Goal: Transaction & Acquisition: Register for event/course

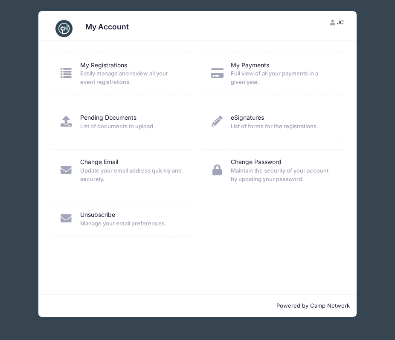
click at [120, 78] on span "Easily manage and review all your event registrations." at bounding box center [131, 78] width 102 height 17
click at [118, 66] on link "My Registrations" at bounding box center [103, 65] width 47 height 9
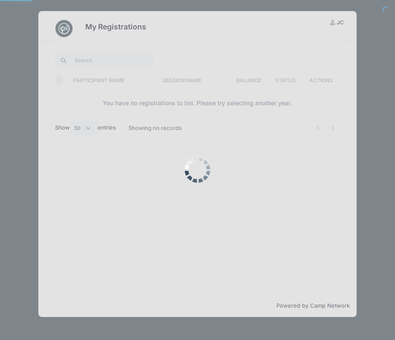
select select "50"
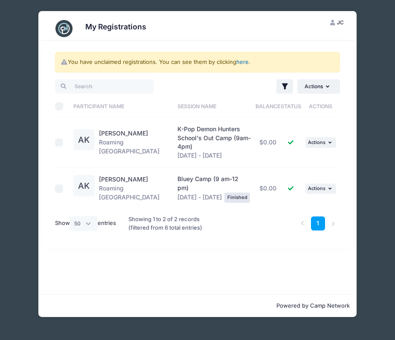
click at [244, 64] on link "here" at bounding box center [242, 61] width 12 height 7
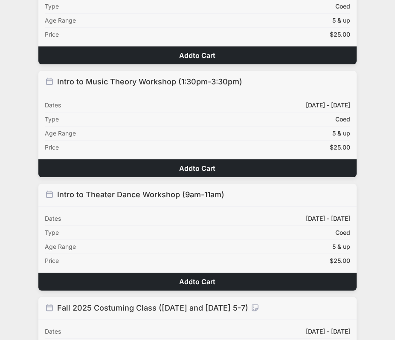
scroll to position [540, 0]
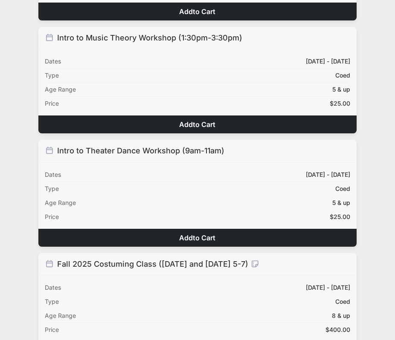
click at [188, 235] on button "Add to Cart" at bounding box center [197, 238] width 319 height 18
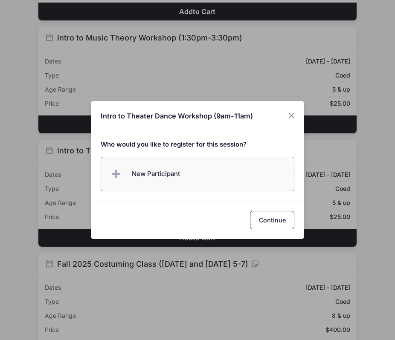
click at [189, 180] on label "New Participant" at bounding box center [198, 174] width 194 height 35
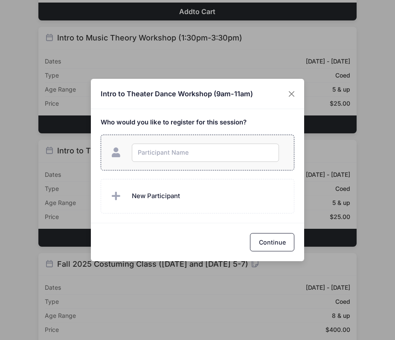
click at [175, 147] on input "text" at bounding box center [205, 153] width 147 height 18
type input "[PERSON_NAME]"
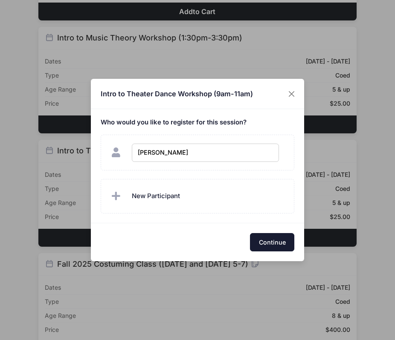
checkbox input "true"
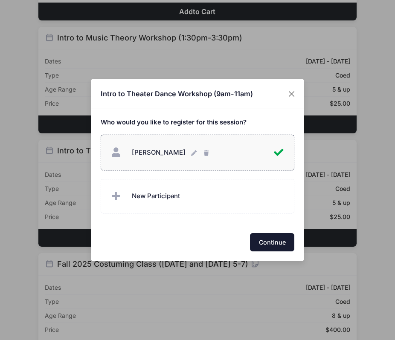
click at [283, 242] on button "Continue" at bounding box center [272, 242] width 44 height 18
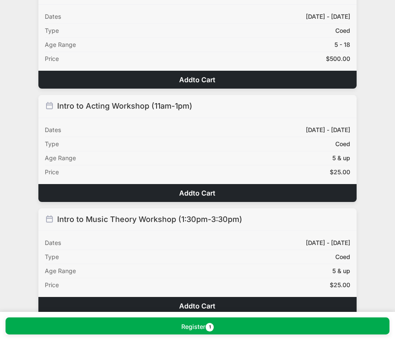
scroll to position [356, 0]
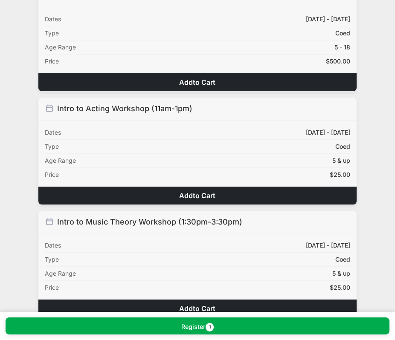
click at [206, 197] on span "to Cart" at bounding box center [204, 196] width 23 height 9
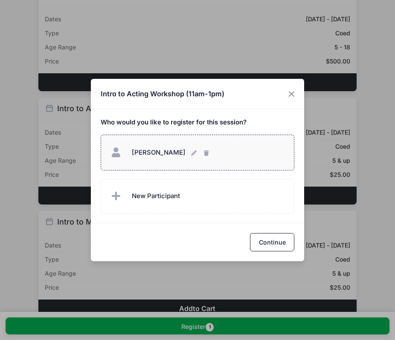
click at [253, 163] on label "Arden Kim Arden Kim" at bounding box center [198, 153] width 194 height 36
checkbox input "true"
click at [273, 240] on button "Continue" at bounding box center [272, 242] width 44 height 18
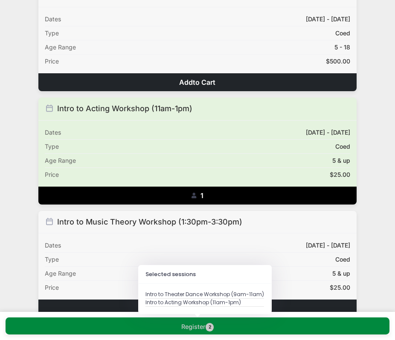
click at [208, 328] on span "2" at bounding box center [210, 327] width 9 height 9
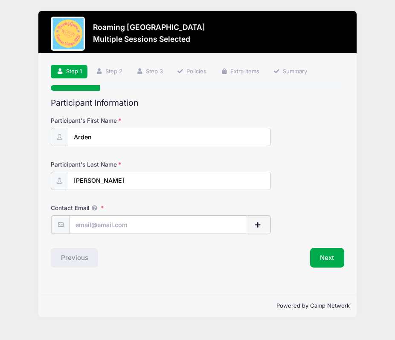
click at [158, 227] on input "Contact Email" at bounding box center [158, 225] width 177 height 18
type input "jieun21@gmail.com"
click at [339, 254] on button "Next" at bounding box center [327, 257] width 35 height 20
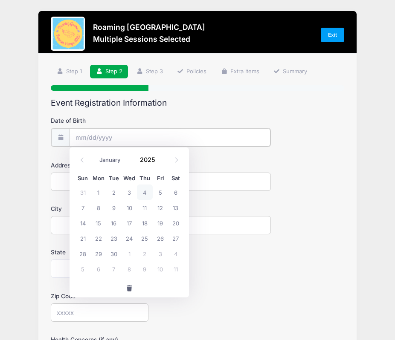
click at [136, 140] on input "Date of Birth" at bounding box center [170, 137] width 201 height 18
click at [147, 160] on input "2025" at bounding box center [150, 160] width 28 height 13
click at [157, 164] on span at bounding box center [160, 163] width 6 height 6
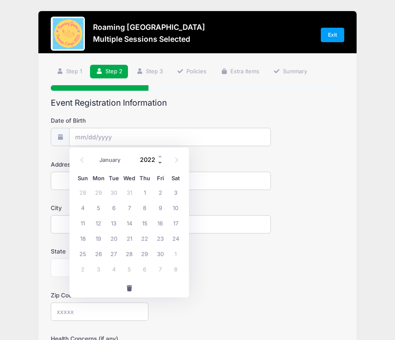
click at [157, 164] on span at bounding box center [160, 163] width 6 height 6
type input "2019"
click at [102, 158] on select "January February March April May June July August September October November De…" at bounding box center [114, 160] width 38 height 11
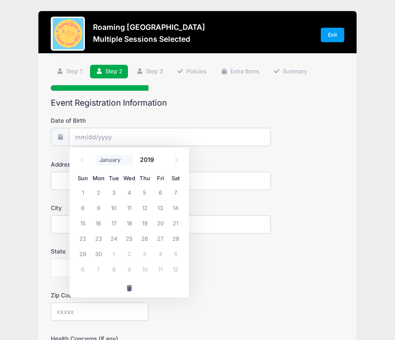
select select "4"
click at [95, 155] on select "January February March April May June July August September October November De…" at bounding box center [114, 160] width 38 height 11
click at [161, 223] on span "17" at bounding box center [160, 222] width 15 height 15
type input "05/17/2019"
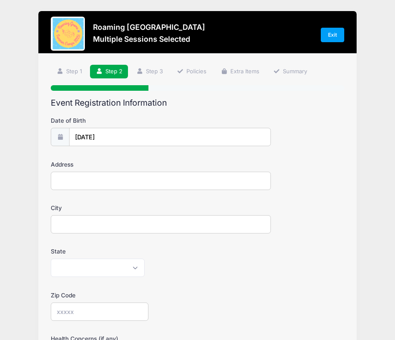
click at [148, 183] on input "Address" at bounding box center [161, 181] width 220 height 18
type input "5041 Uinta St"
type input "Denver"
click at [100, 270] on select "Alabama Alaska American Samoa Arizona Arkansas Armed Forces Africa Armed Forces…" at bounding box center [98, 268] width 94 height 18
select select "CO"
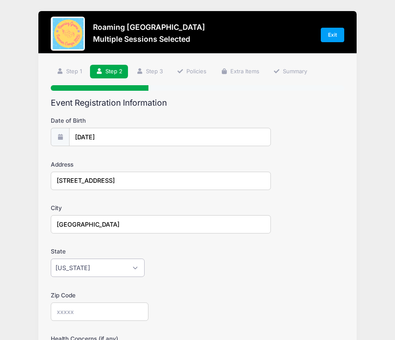
click at [51, 259] on select "Alabama Alaska American Samoa Arizona Arkansas Armed Forces Africa Armed Forces…" at bounding box center [98, 268] width 94 height 18
click at [90, 308] on input "Zip Code" at bounding box center [100, 312] width 98 height 18
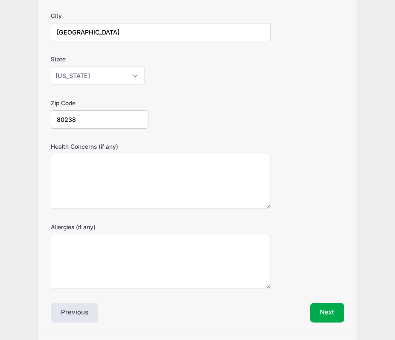
scroll to position [219, 0]
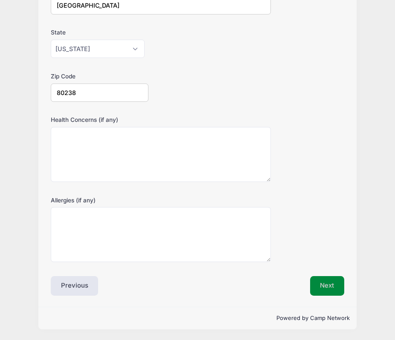
type input "80238"
click at [330, 290] on button "Next" at bounding box center [327, 286] width 35 height 20
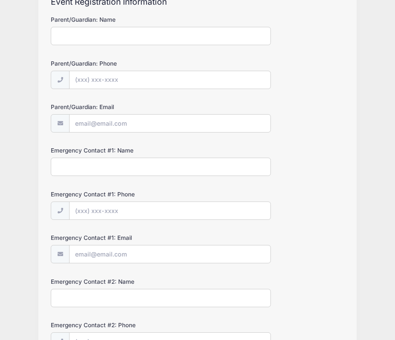
scroll to position [0, 0]
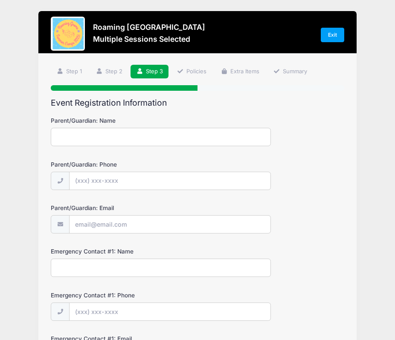
click at [167, 143] on input "Parent/Guardian: Name" at bounding box center [161, 137] width 220 height 18
type input "[PERSON_NAME]"
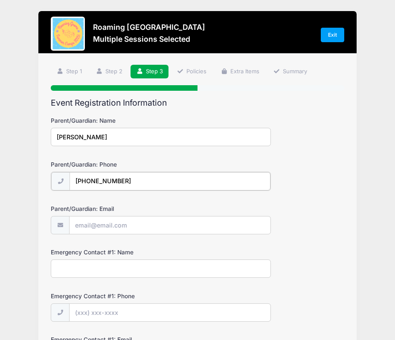
type input "(520) 481-5773"
click at [121, 229] on input "Parent/Guardian: Email" at bounding box center [170, 225] width 201 height 18
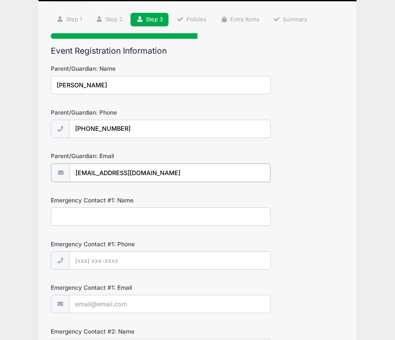
scroll to position [61, 0]
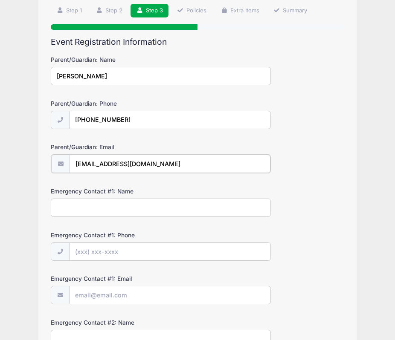
type input "jieun21@gmail.com"
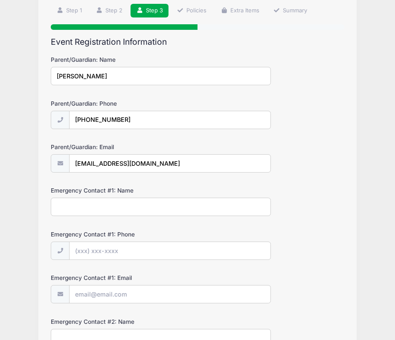
click at [165, 200] on input "Emergency Contact #1: Name" at bounding box center [161, 207] width 220 height 18
type input "John Kim"
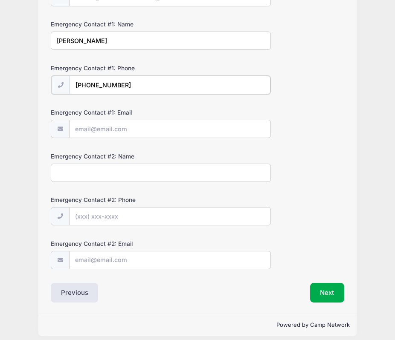
scroll to position [234, 0]
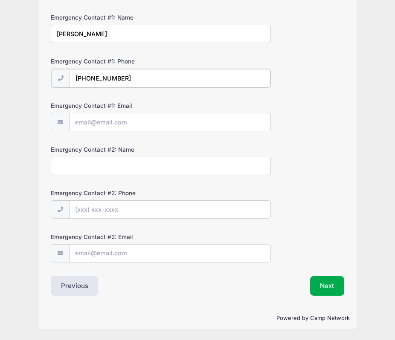
type input "(520) 907-1217"
click at [183, 128] on input "Emergency Contact #1: Email" at bounding box center [170, 122] width 201 height 18
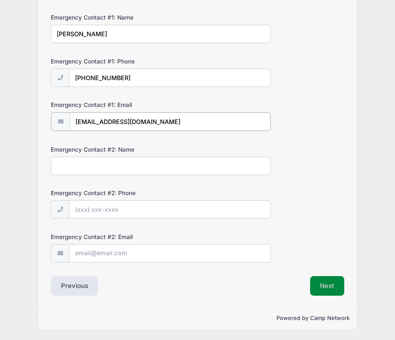
type input "johnskim12@gmail.com"
click at [328, 282] on button "Next" at bounding box center [327, 286] width 35 height 20
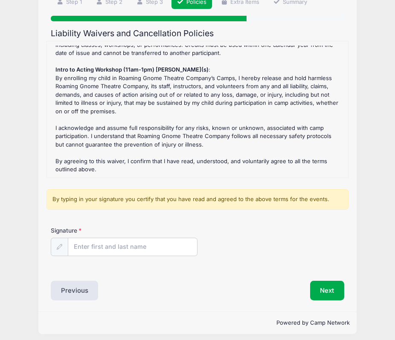
scroll to position [74, 0]
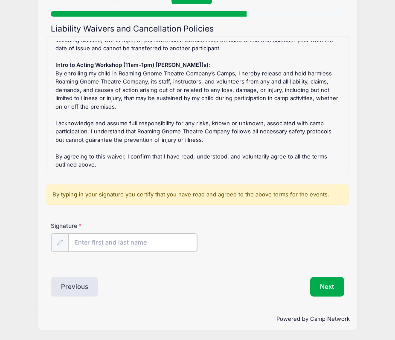
click at [120, 243] on input "Signature" at bounding box center [132, 243] width 129 height 18
type input "[PERSON_NAME]"
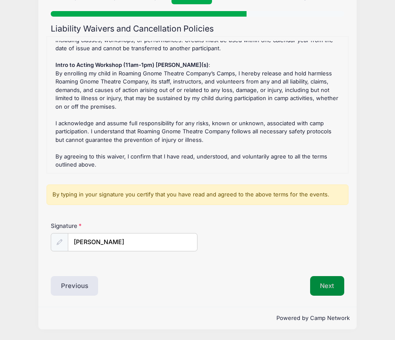
click at [327, 289] on button "Next" at bounding box center [327, 286] width 35 height 20
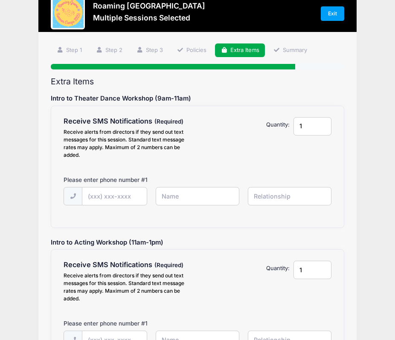
scroll to position [25, 0]
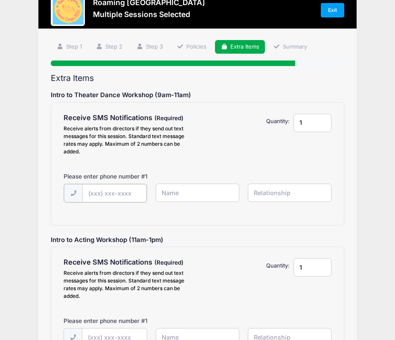
click at [105, 200] on input "text" at bounding box center [114, 193] width 64 height 18
type input "(520) 481-5773"
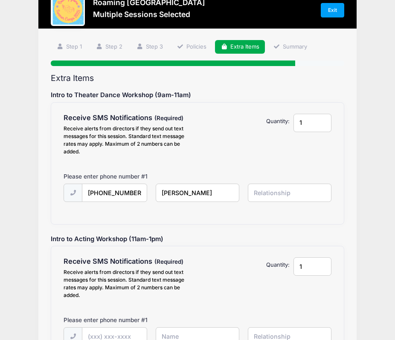
type input "[PERSON_NAME]"
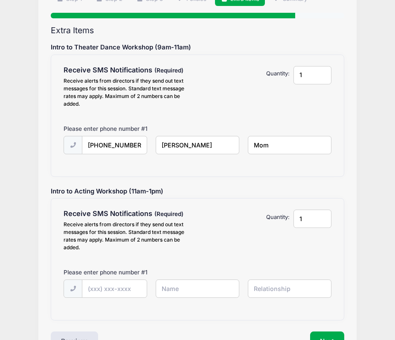
scroll to position [75, 0]
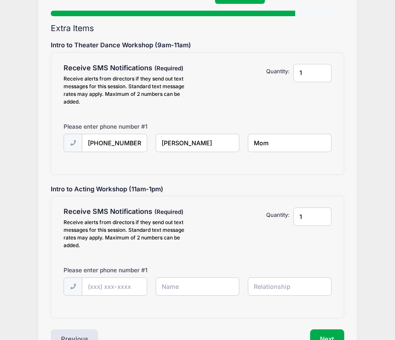
type input "Mom"
click at [109, 288] on input "text" at bounding box center [114, 287] width 64 height 18
type input "(520) 481-5773"
type input "[PERSON_NAME]"
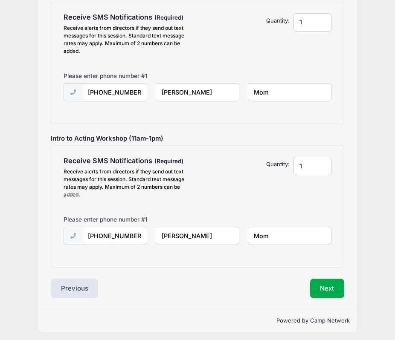
scroll to position [128, 0]
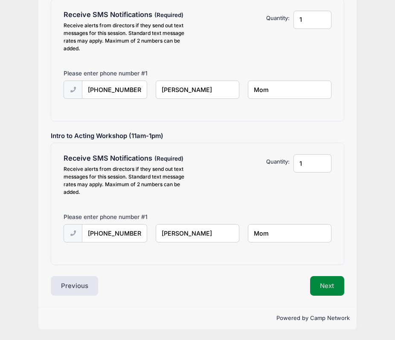
type input "Mom"
click at [325, 294] on button "Next" at bounding box center [327, 286] width 35 height 20
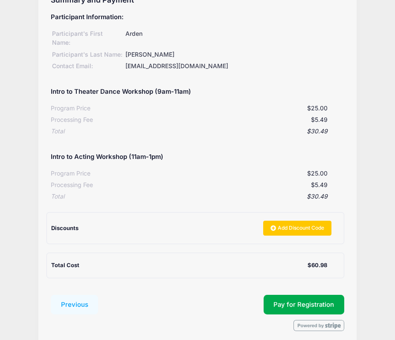
scroll to position [129, 0]
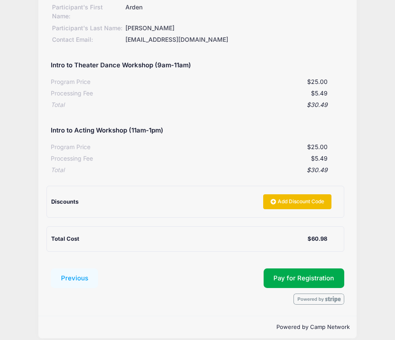
click at [316, 194] on link "Add Discount Code" at bounding box center [297, 201] width 68 height 15
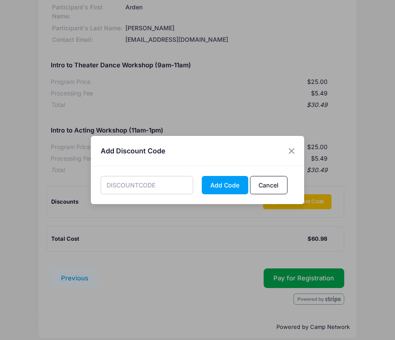
click at [177, 184] on input "text" at bounding box center [147, 185] width 93 height 18
type input "WORKSHOP10"
click at [234, 186] on button "Add Code" at bounding box center [225, 185] width 46 height 18
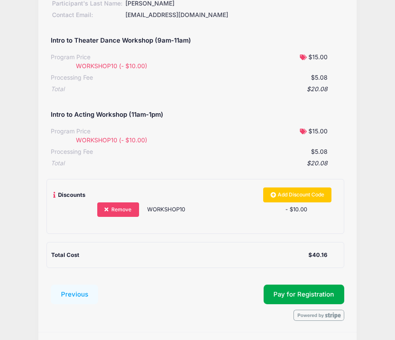
scroll to position [170, 0]
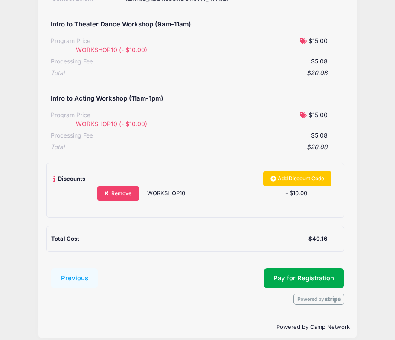
click at [231, 215] on div "Participant Information: Participant's First Name: Arden Participant's Last Nam…" at bounding box center [197, 96] width 293 height 312
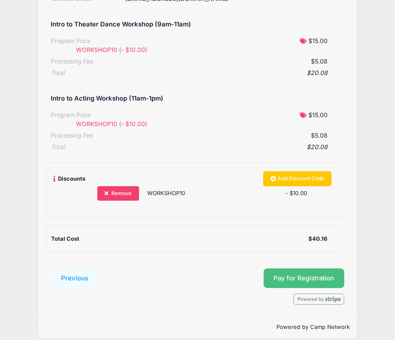
click at [290, 269] on button "Pay for Registration" at bounding box center [304, 279] width 81 height 20
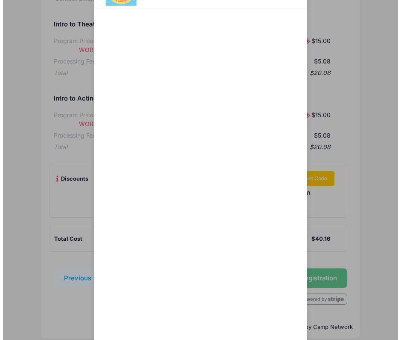
scroll to position [108, 0]
